Goal: Register for event/course

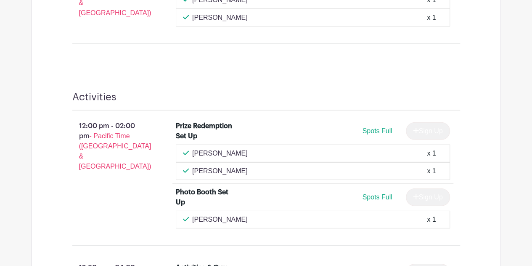
scroll to position [1330, 0]
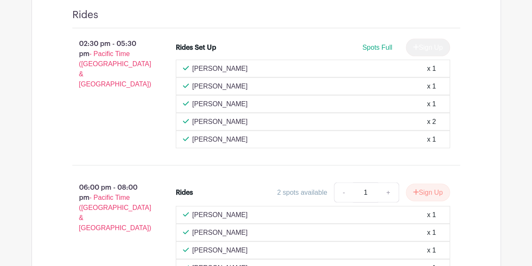
scroll to position [855, 0]
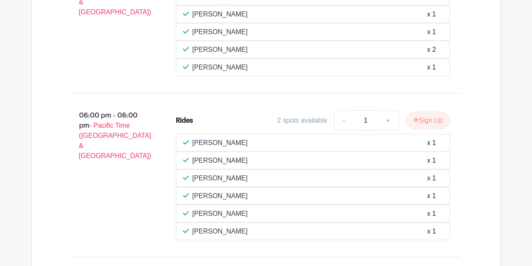
click at [119, 260] on div "02:30 pm - 05:30 pm - Pacific Time (US & Canada) Rides Set Up Spots Full Sign U…" at bounding box center [266, 153] width 428 height 393
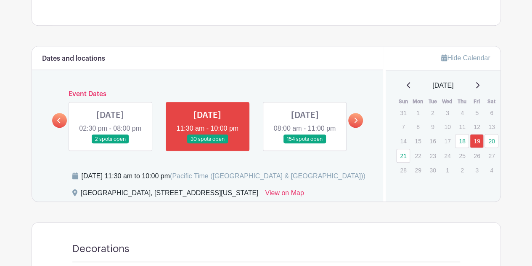
scroll to position [399, 0]
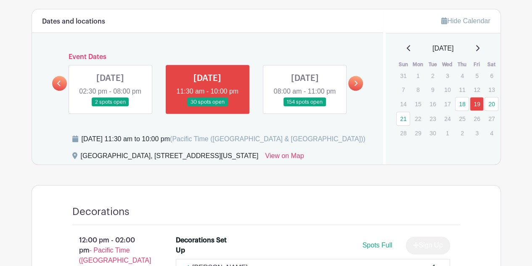
click at [305, 106] on link at bounding box center [305, 106] width 0 height 0
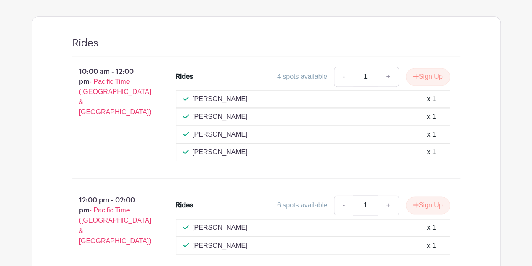
scroll to position [272, 0]
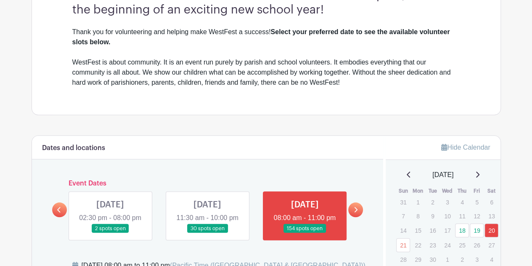
click at [207, 233] on link at bounding box center [207, 233] width 0 height 0
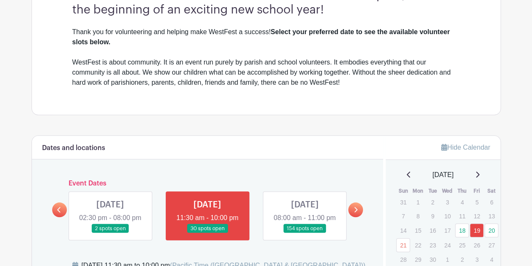
scroll to position [441, 0]
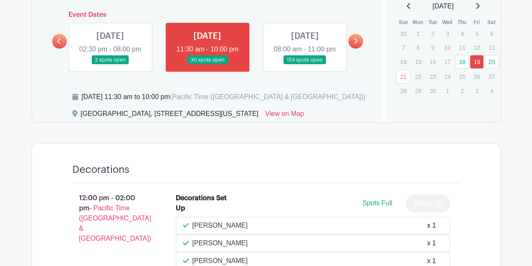
click at [207, 64] on link at bounding box center [207, 64] width 0 height 0
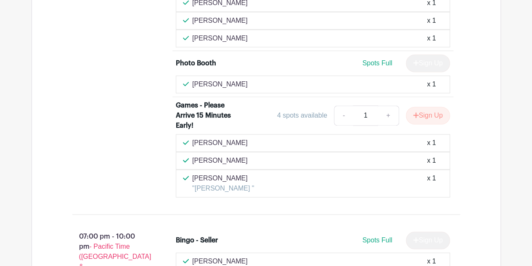
scroll to position [2082, 0]
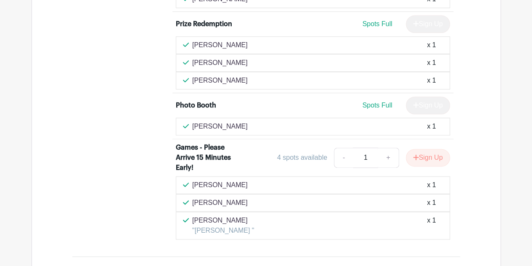
click at [127, 210] on div "06:00 pm - 08:00 pm - Pacific Time (US & Canada)" at bounding box center [111, 75] width 104 height 335
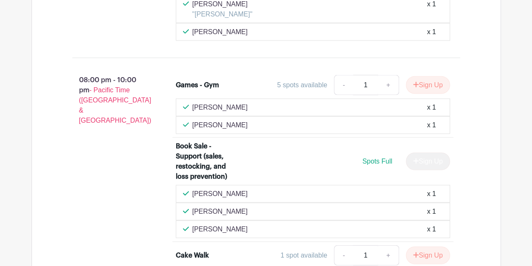
scroll to position [2461, 0]
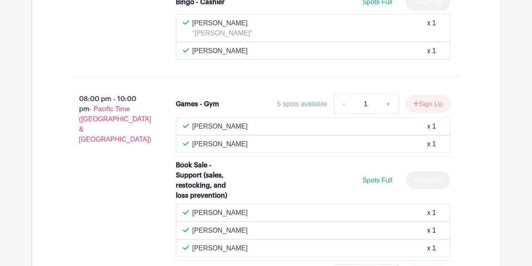
click at [129, 180] on div "08:00 pm - 10:00 pm - Pacific Time (US & Canada)" at bounding box center [111, 270] width 104 height 361
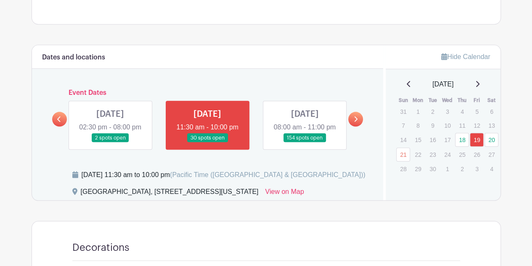
scroll to position [356, 0]
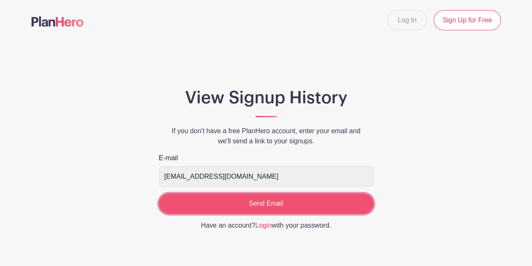
click at [279, 200] on input "Send Email" at bounding box center [266, 203] width 215 height 20
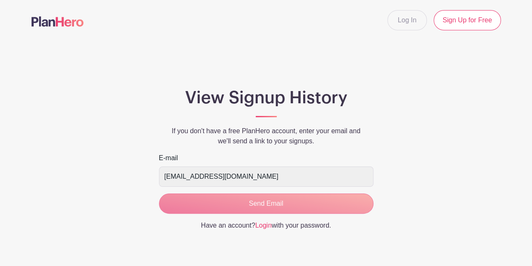
click at [264, 206] on form "E-mail [EMAIL_ADDRESS][DOMAIN_NAME] Send Email" at bounding box center [266, 183] width 215 height 61
